Goal: Transaction & Acquisition: Purchase product/service

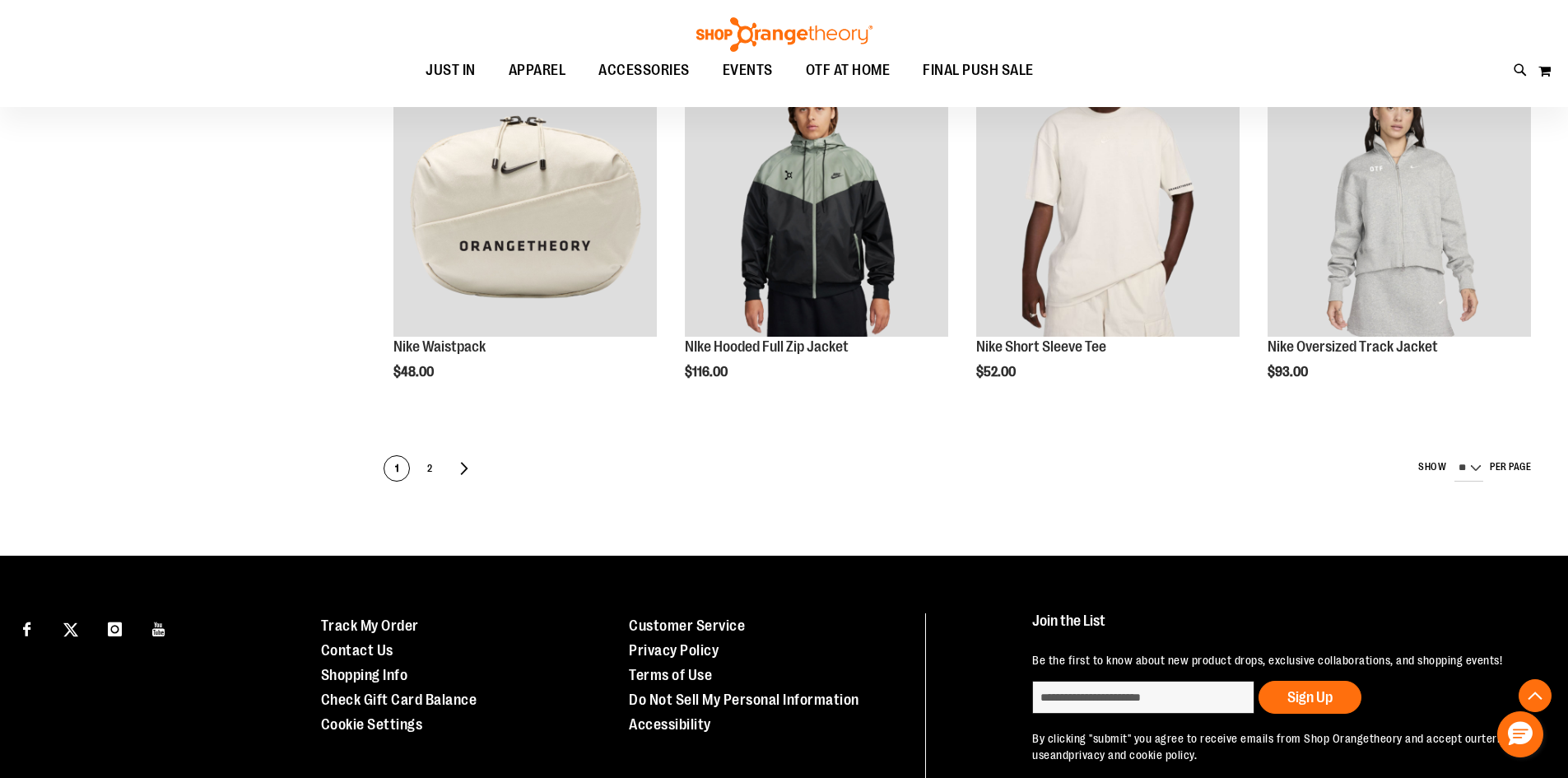
scroll to position [987, 0]
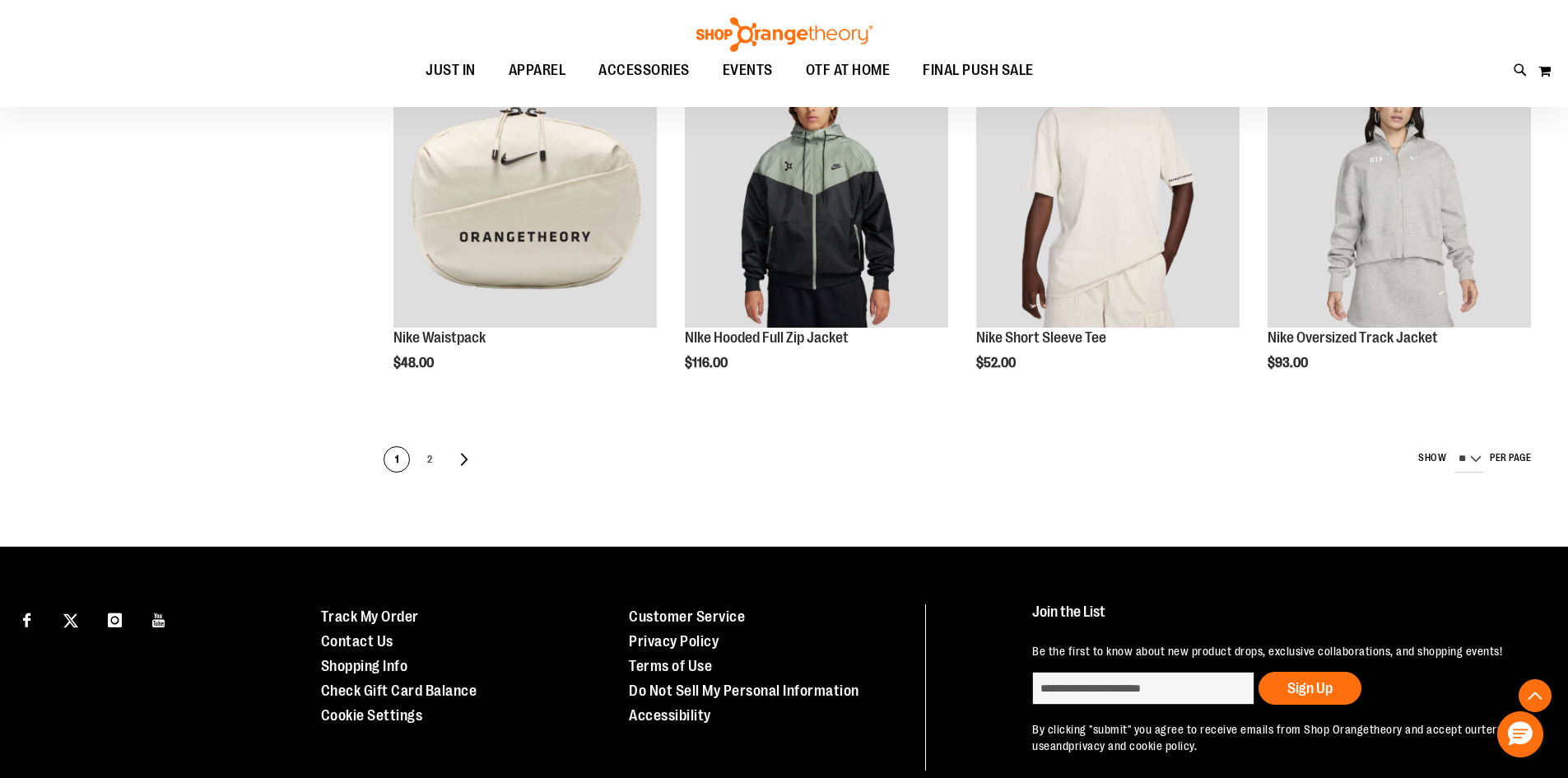
click at [426, 461] on span "2" at bounding box center [429, 460] width 24 height 26
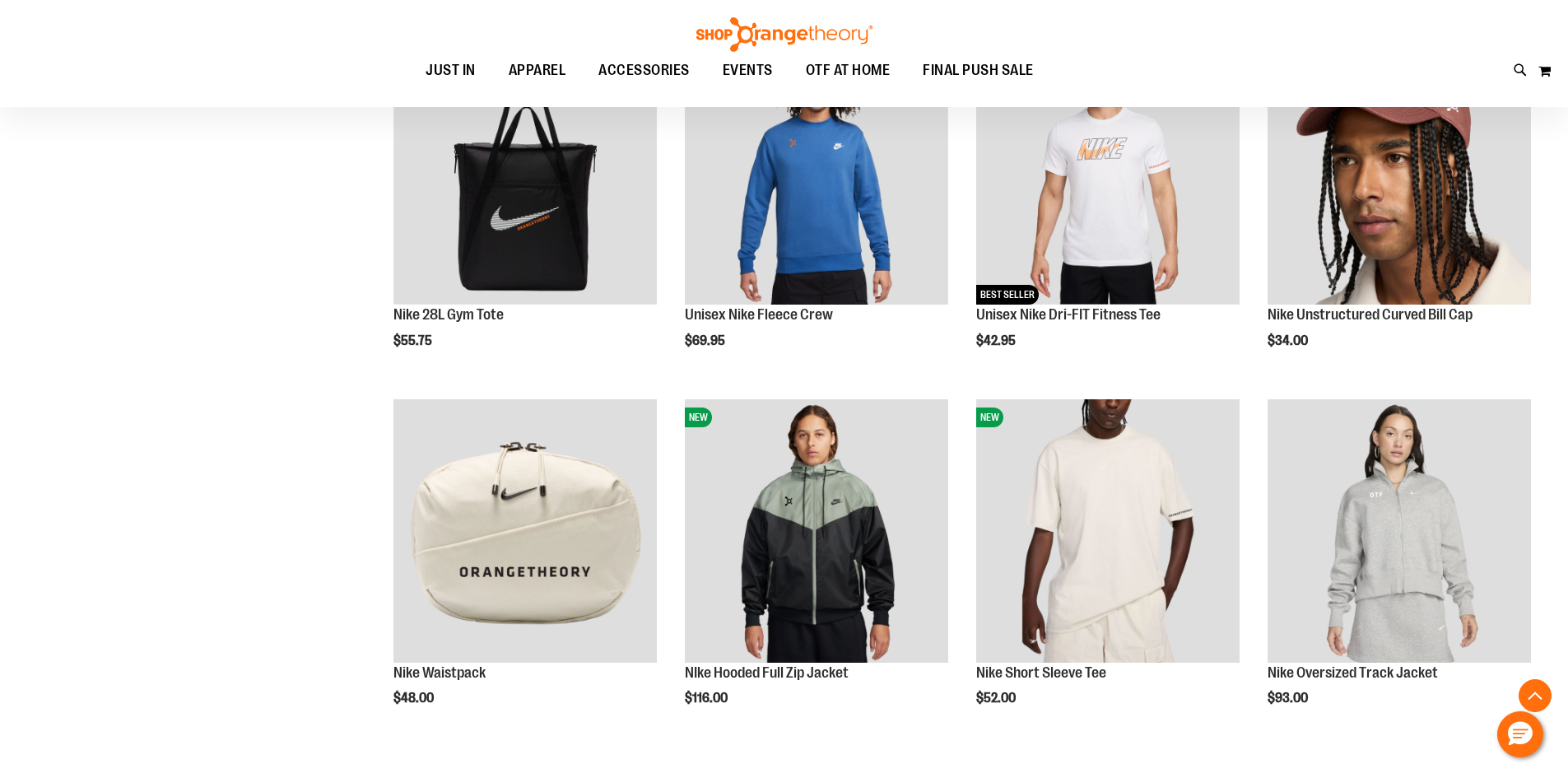
scroll to position [493, 0]
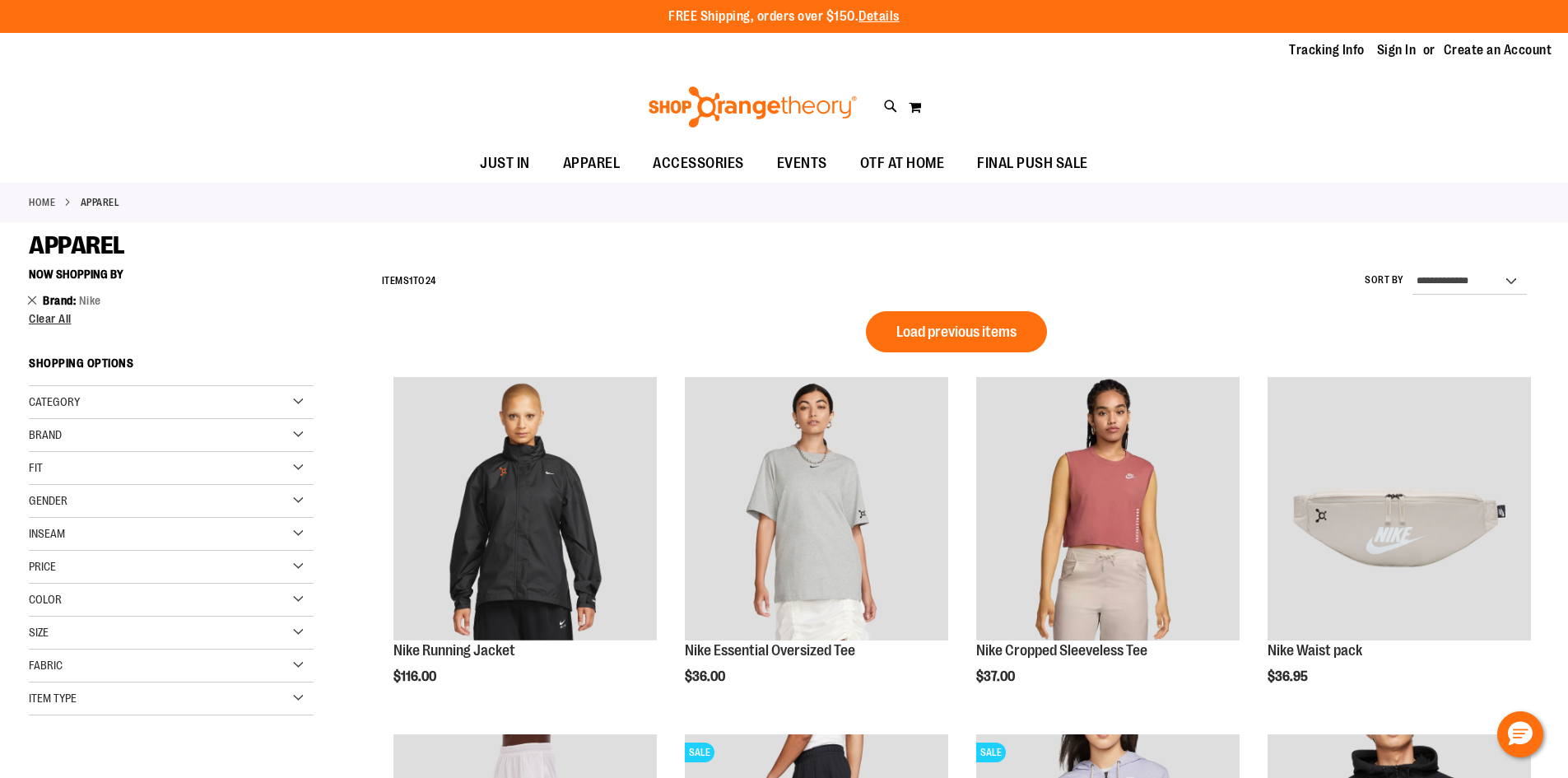
click at [31, 294] on link "Remove This Item" at bounding box center [32, 300] width 10 height 17
click at [882, 103] on div "Toggle Nav Search Popular Suggestions Advanced Search" at bounding box center [784, 107] width 1568 height 76
click at [891, 103] on icon at bounding box center [891, 107] width 14 height 19
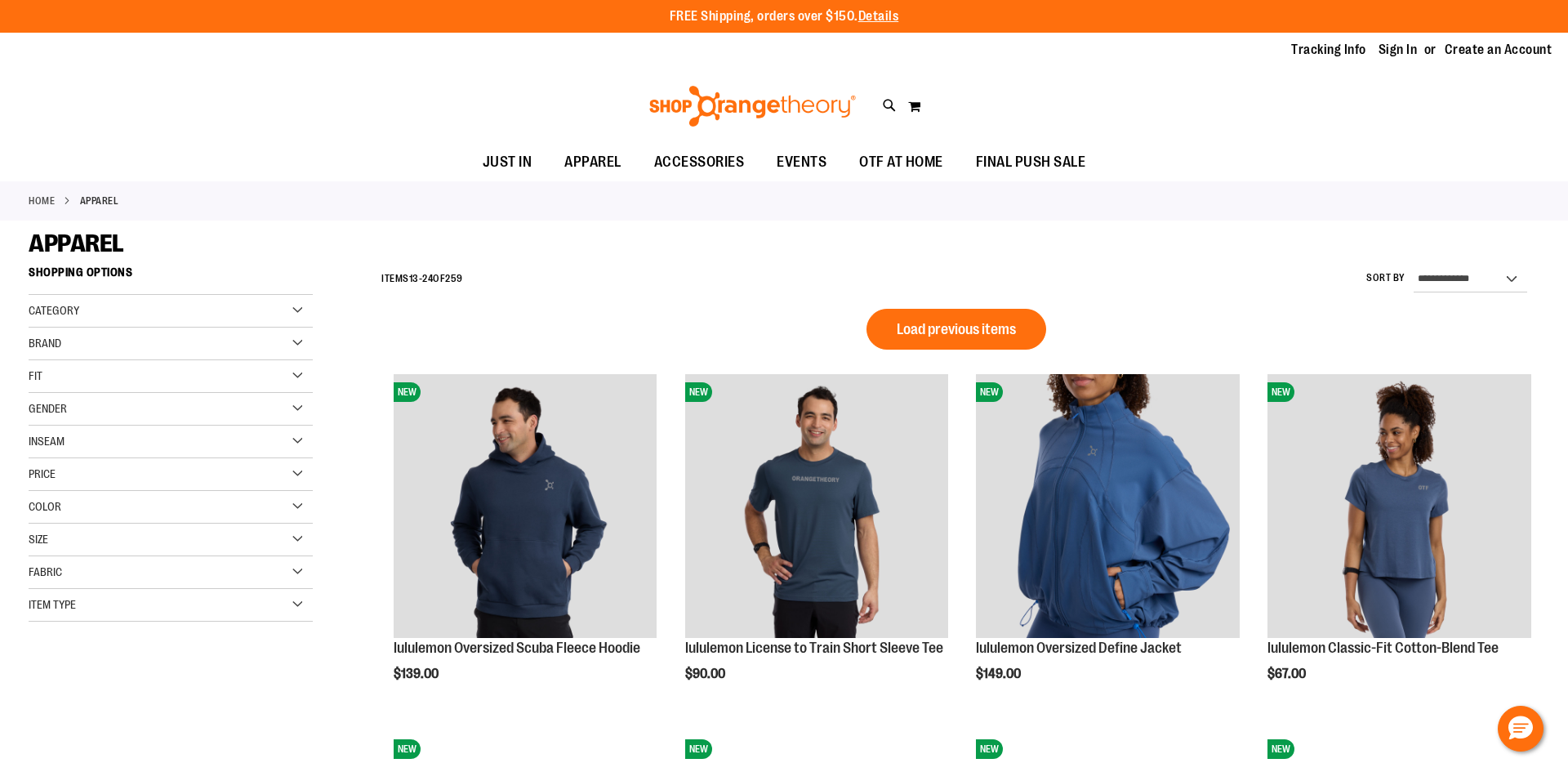
type input "**********"
